Goal: Task Accomplishment & Management: Use online tool/utility

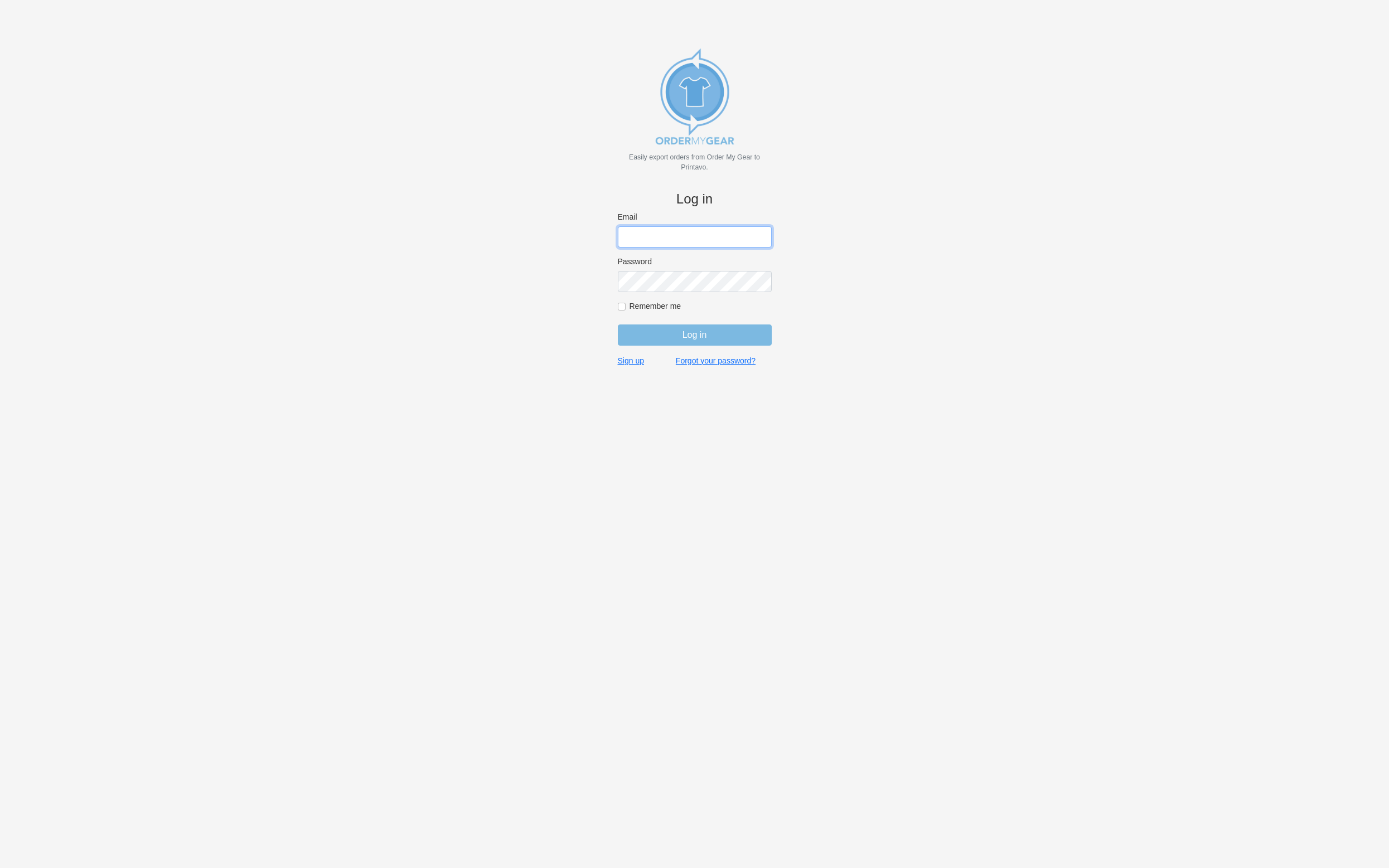
type input "[EMAIL_ADDRESS][DOMAIN_NAME]"
click at [621, 308] on input "Remember me" at bounding box center [622, 306] width 8 height 8
checkbox input "true"
click at [664, 334] on input "Log in" at bounding box center [695, 334] width 154 height 21
click at [696, 334] on input "Log in" at bounding box center [695, 334] width 154 height 21
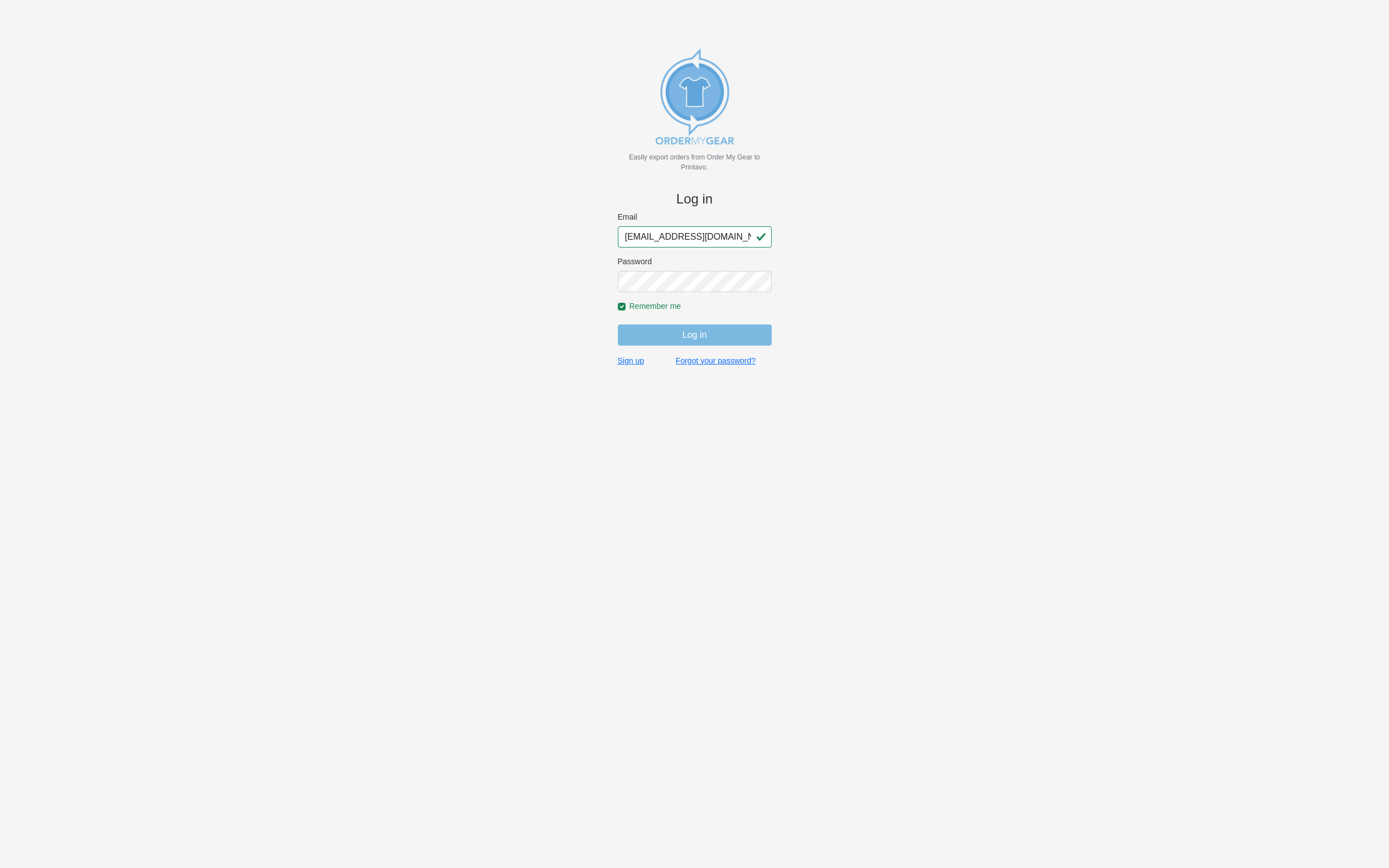
click at [514, 357] on body "Easily export orders from Order My Gear to Printavo. Log in Email rob@myscreenp…" at bounding box center [694, 452] width 1352 height 868
click at [710, 79] on img at bounding box center [694, 96] width 111 height 111
click at [703, 331] on input "Log in" at bounding box center [695, 334] width 154 height 21
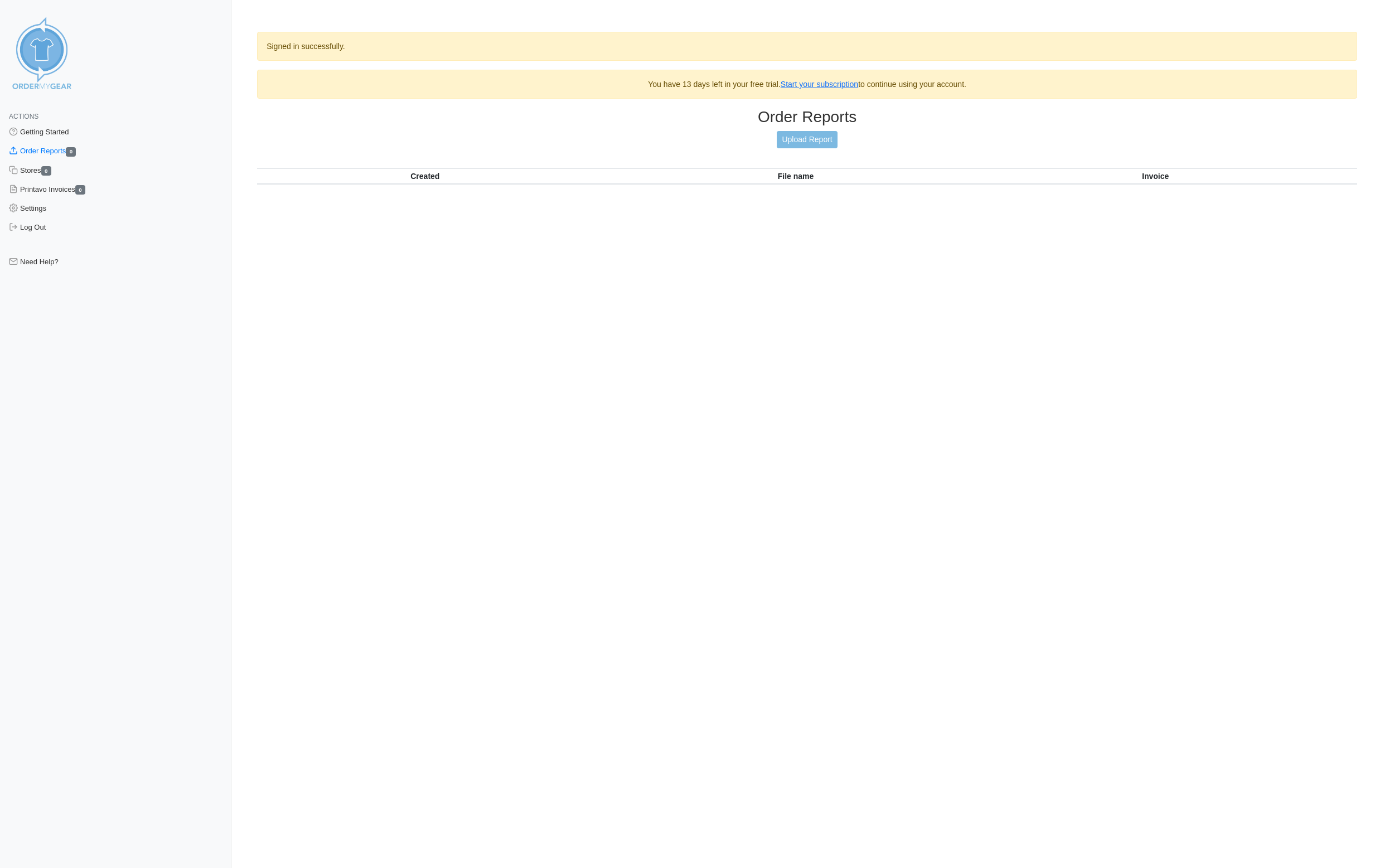
click at [814, 140] on link "Upload Report" at bounding box center [806, 139] width 61 height 17
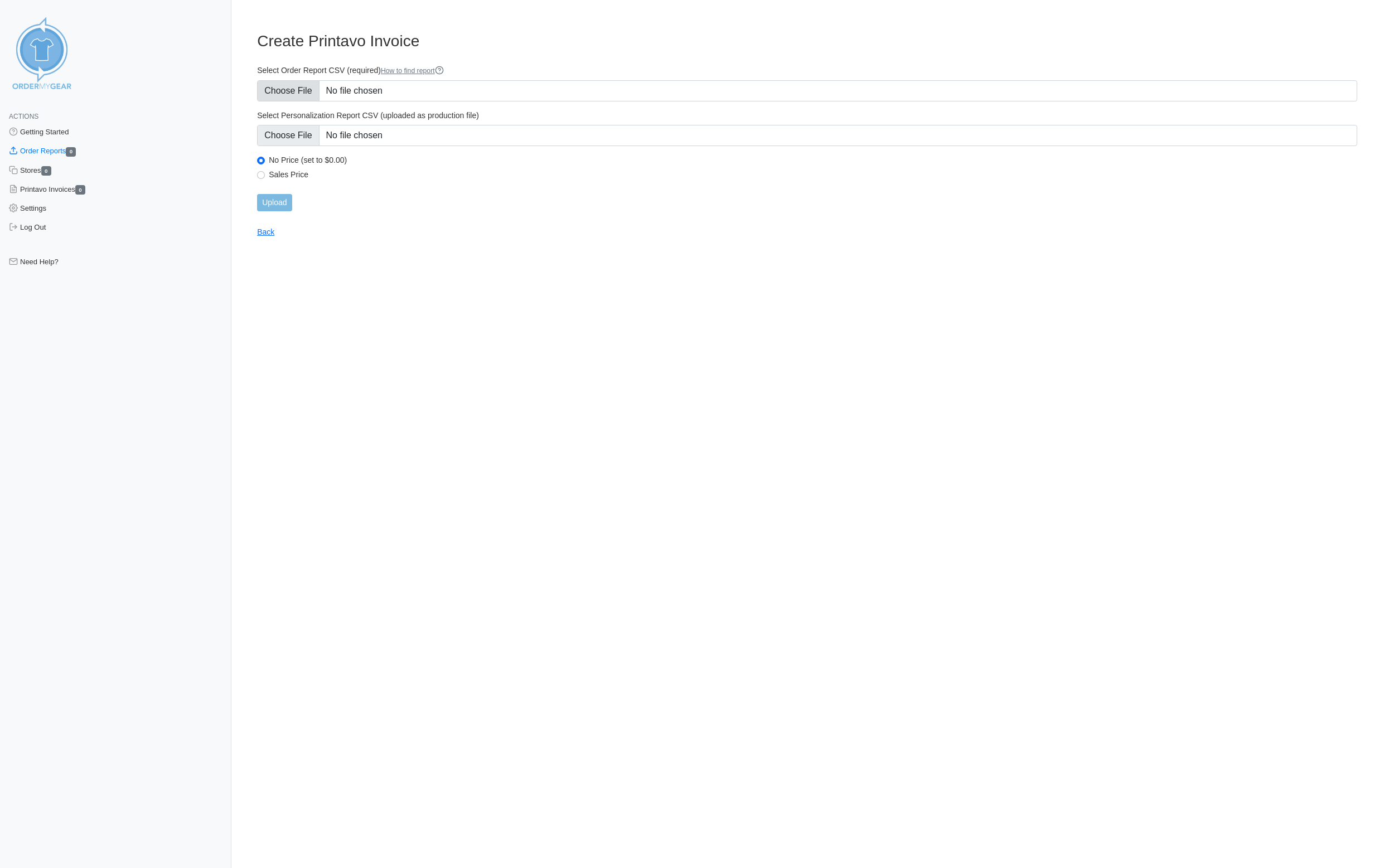
click at [361, 89] on input "Select Order Report CSV (required) How to find report" at bounding box center [806, 90] width 1100 height 21
click at [447, 256] on html "Actions Getting Started Order Reports 0 Stores 0 Printavo Invoices 0 Settings L…" at bounding box center [694, 127] width 1389 height 256
click at [67, 191] on link "Printavo Invoices 0" at bounding box center [116, 189] width 231 height 19
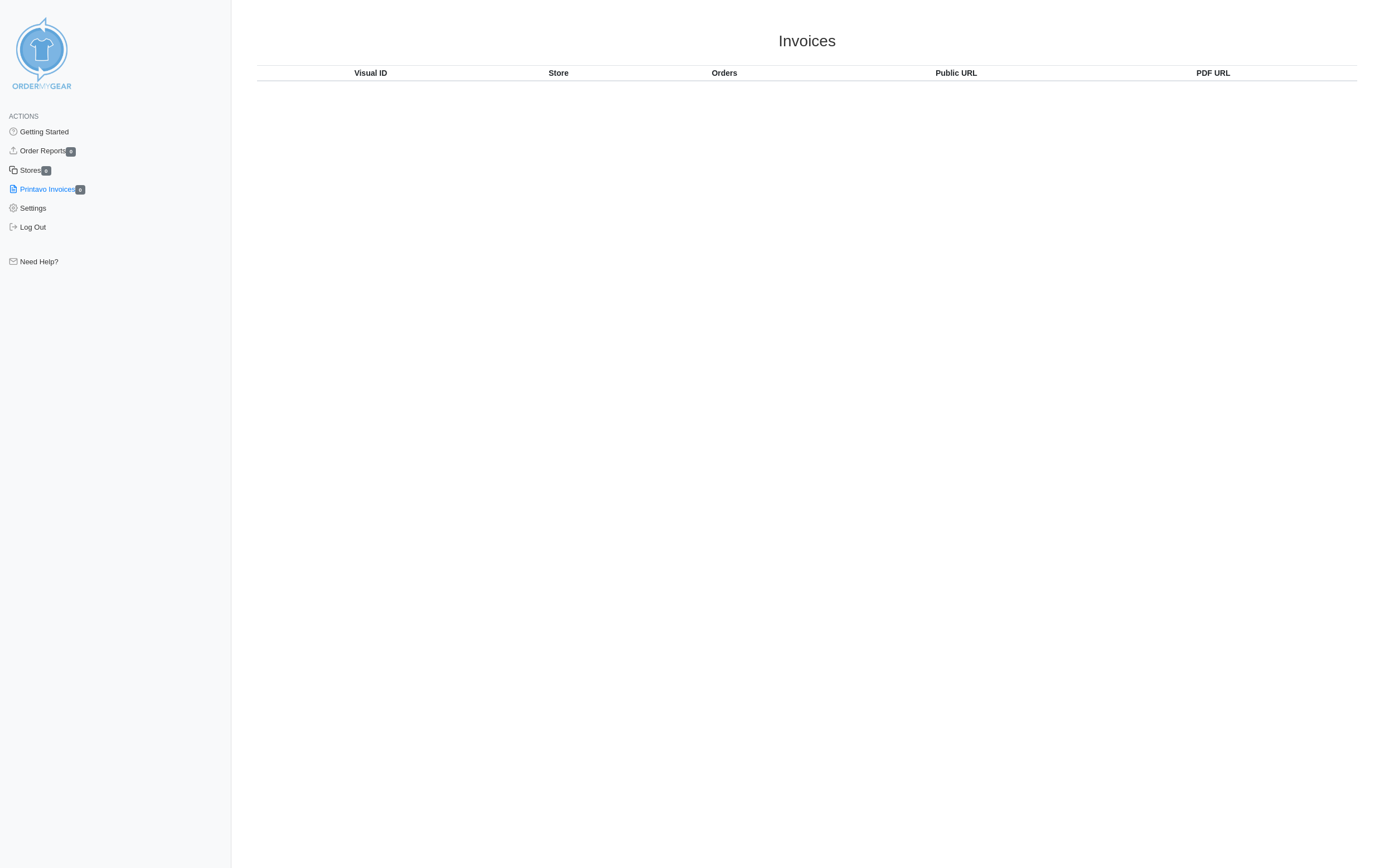
click at [36, 169] on link "Stores 0" at bounding box center [116, 170] width 231 height 19
click at [36, 152] on link "Order Reports 0" at bounding box center [116, 151] width 231 height 19
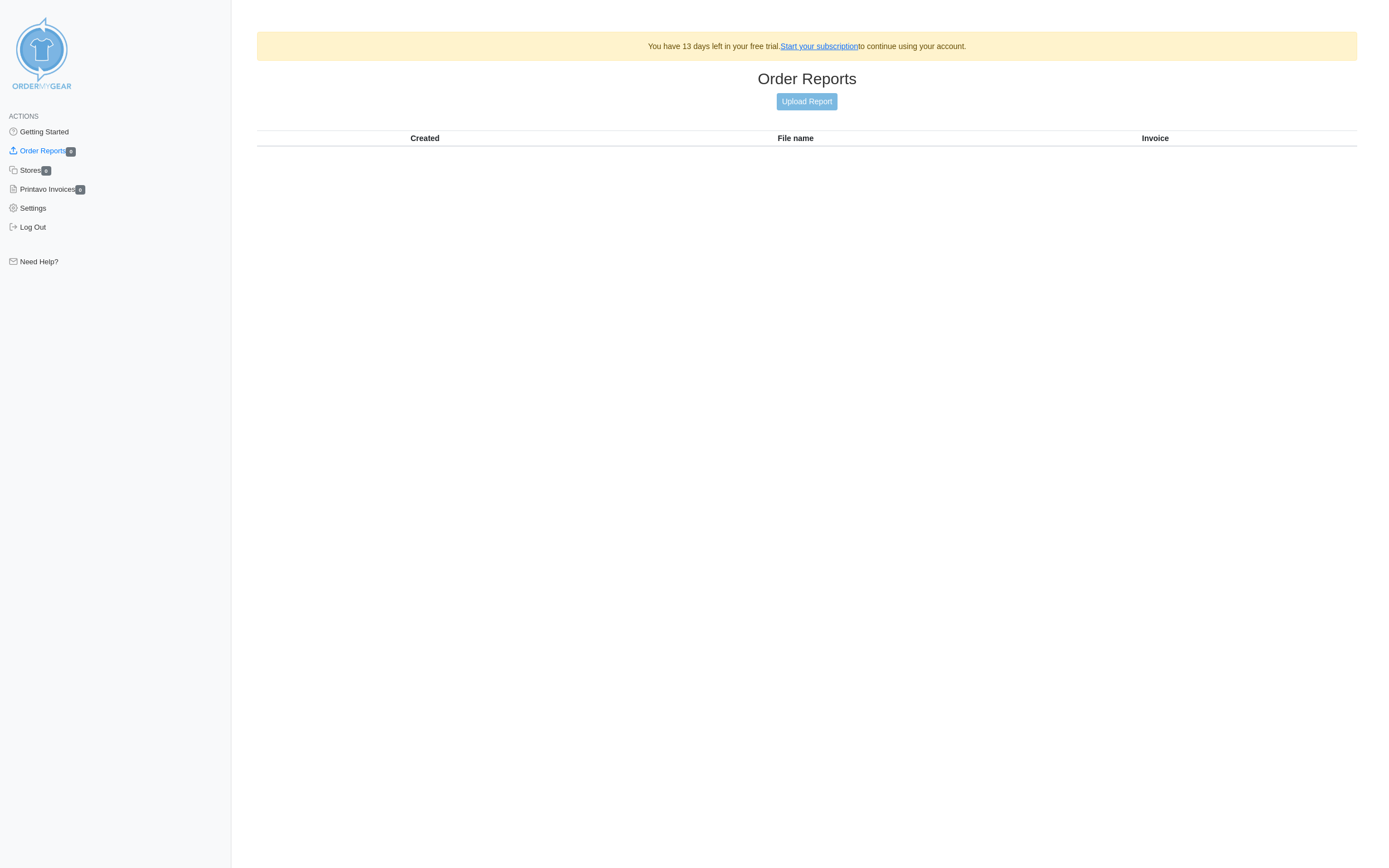
click at [582, 184] on html "Actions Getting Started Order Reports 0 Stores 0 Printavo Invoices 0 Settings L…" at bounding box center [694, 92] width 1389 height 184
click at [502, 184] on html "Actions Getting Started Order Reports 0 Stores 0 Printavo Invoices 0 Settings L…" at bounding box center [694, 92] width 1389 height 184
click at [57, 134] on link "Getting Started" at bounding box center [116, 132] width 231 height 19
